Goal: Find specific page/section: Find specific page/section

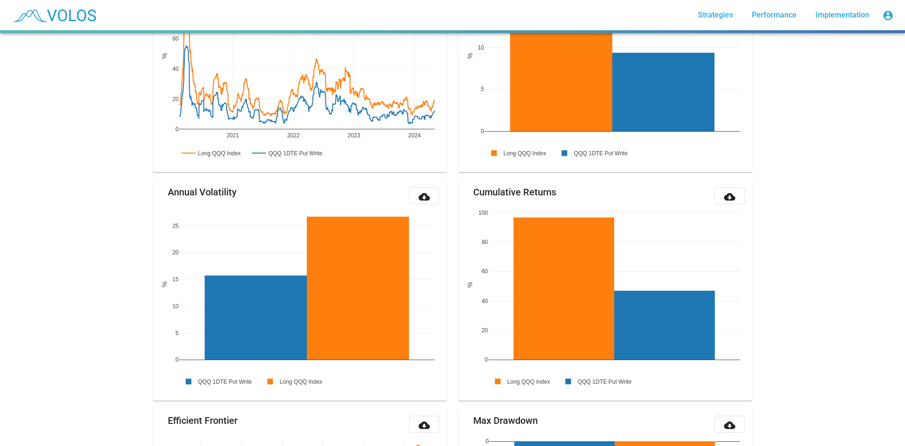
scroll to position [613, 0]
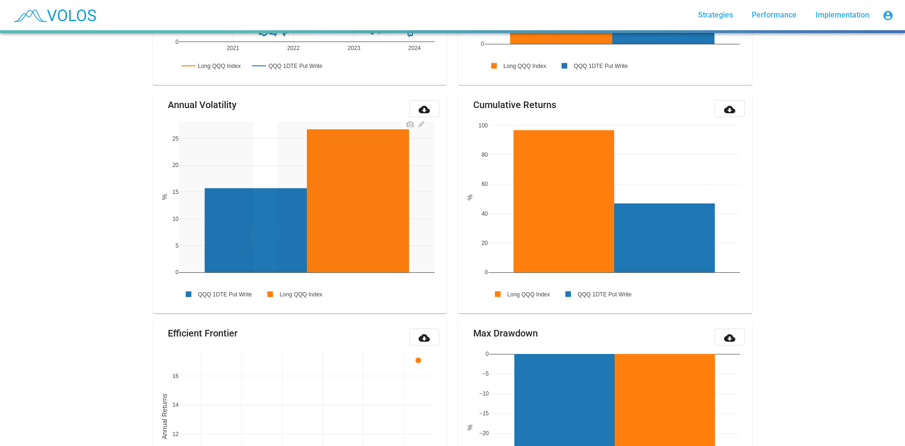
drag, startPoint x: 273, startPoint y: 234, endPoint x: 248, endPoint y: 234, distance: 25.9
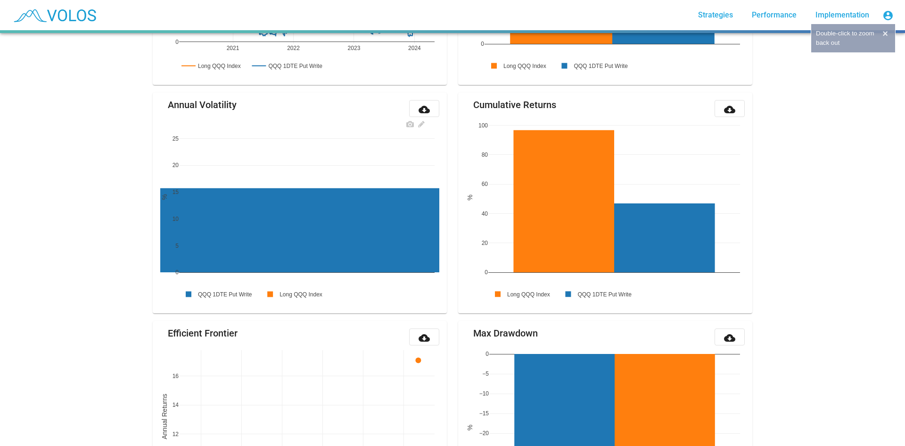
drag, startPoint x: 213, startPoint y: 219, endPoint x: 330, endPoint y: 212, distance: 117.1
drag, startPoint x: 294, startPoint y: 215, endPoint x: 435, endPoint y: 181, distance: 144.4
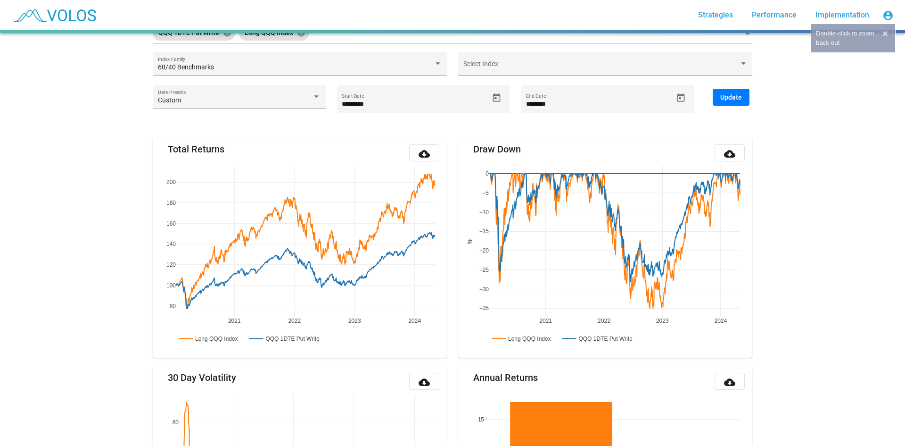
scroll to position [0, 0]
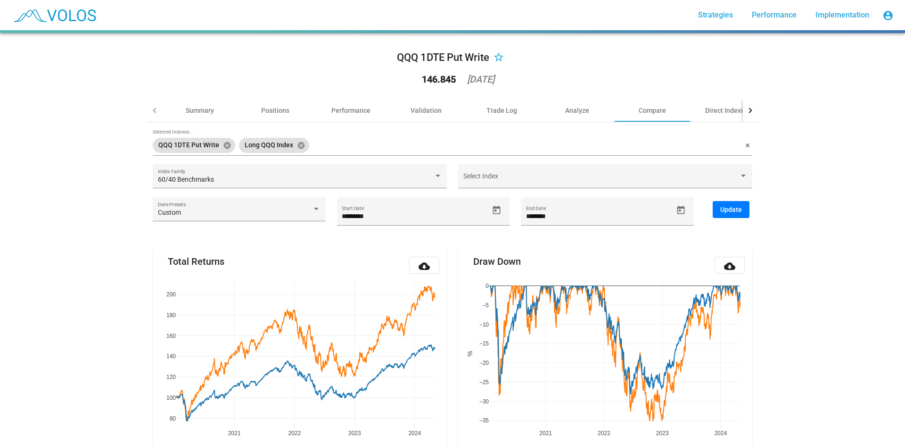
click at [61, 18] on img at bounding box center [54, 15] width 93 height 24
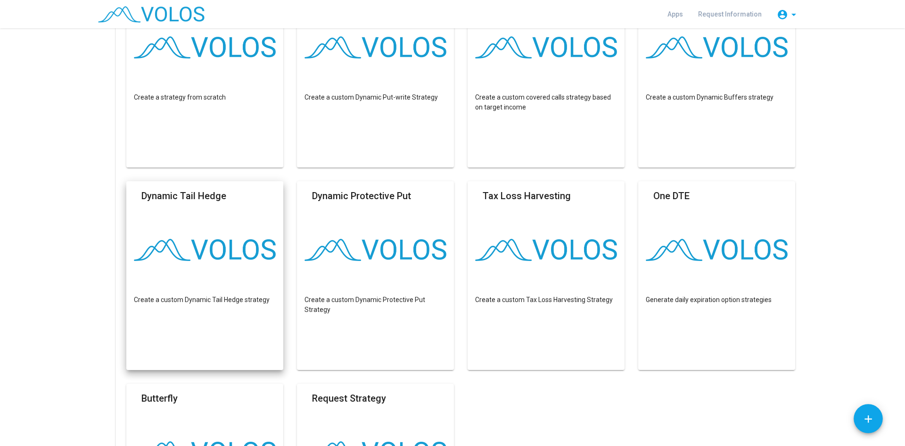
click at [200, 246] on img at bounding box center [205, 250] width 142 height 22
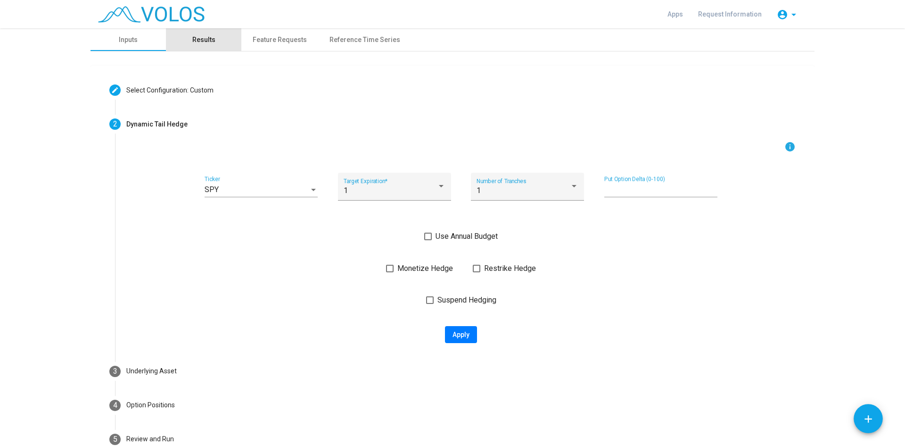
click at [202, 39] on div "Results" at bounding box center [203, 40] width 23 height 10
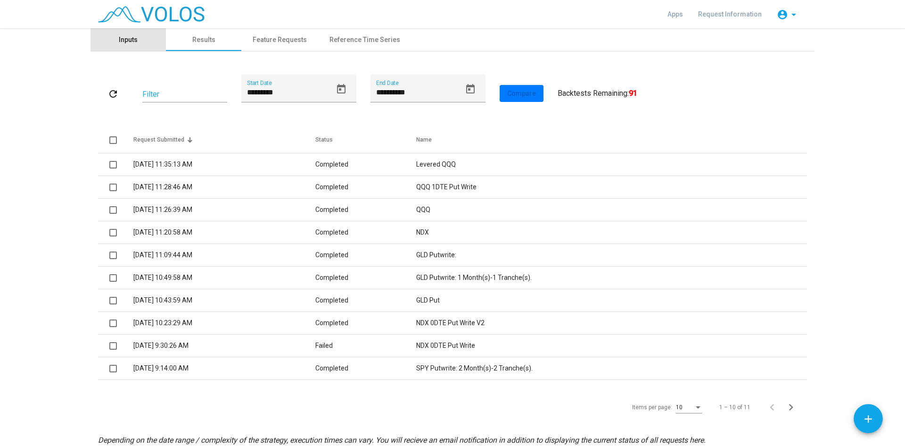
click at [126, 35] on div "Inputs" at bounding box center [128, 40] width 19 height 10
